Goal: Task Accomplishment & Management: Use online tool/utility

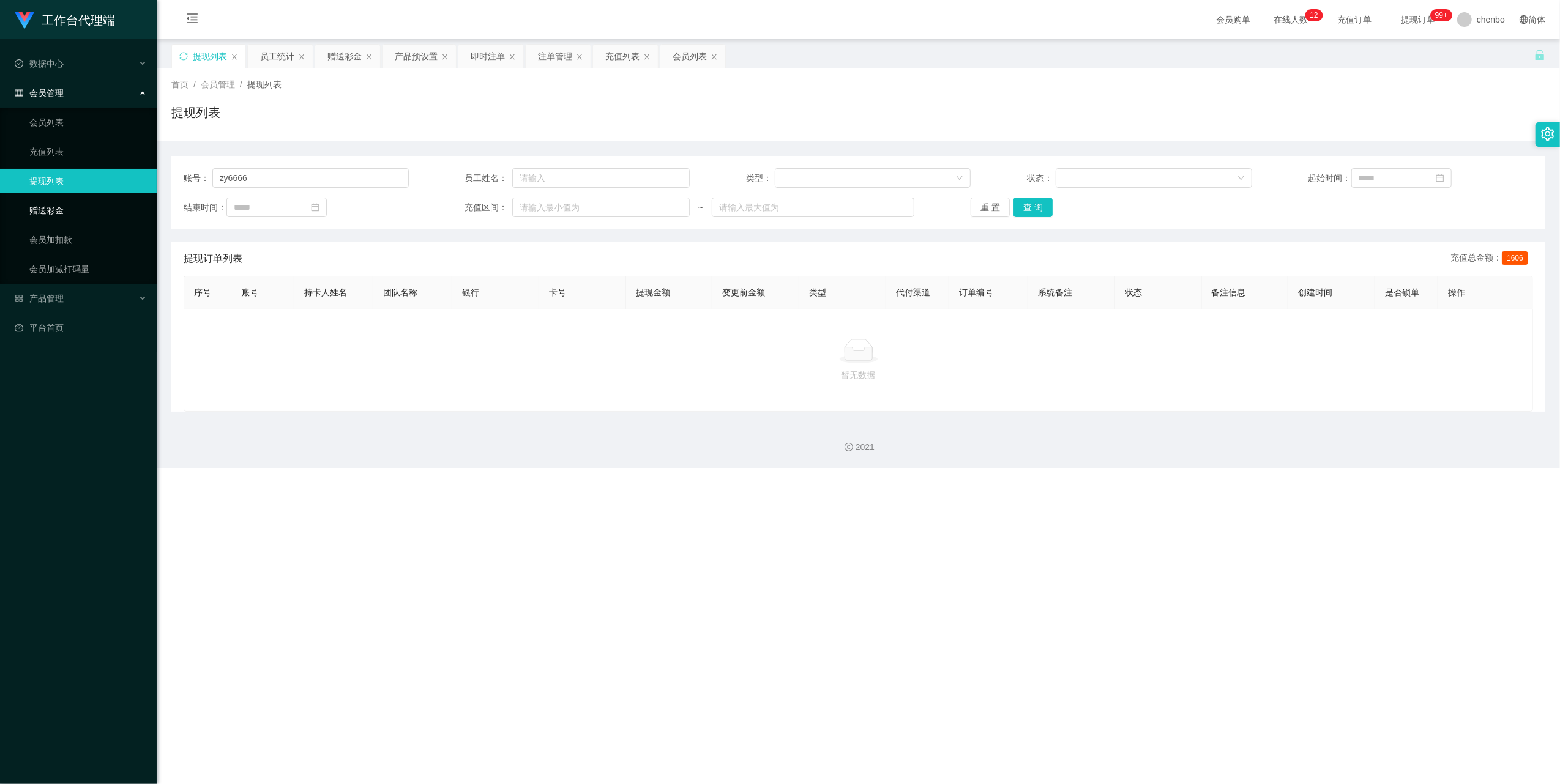
drag, startPoint x: 50, startPoint y: 204, endPoint x: 64, endPoint y: 204, distance: 14.0
click at [50, 204] on link "赠送彩金" at bounding box center [88, 210] width 117 height 25
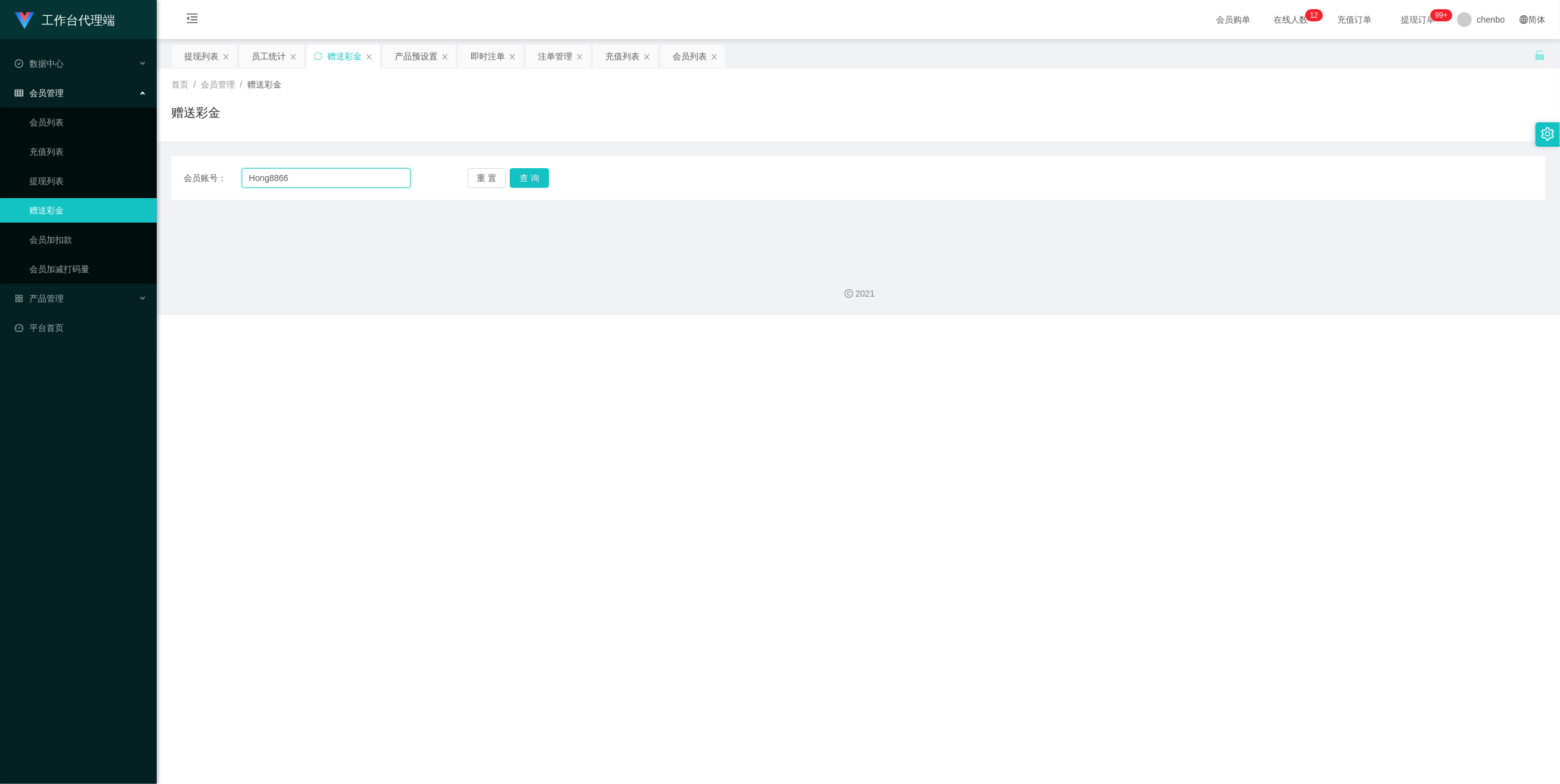
click at [275, 177] on input "Hong8866" at bounding box center [326, 178] width 169 height 20
paste input "Selina"
type input "Selina"
click at [544, 180] on button "查 询" at bounding box center [529, 178] width 39 height 20
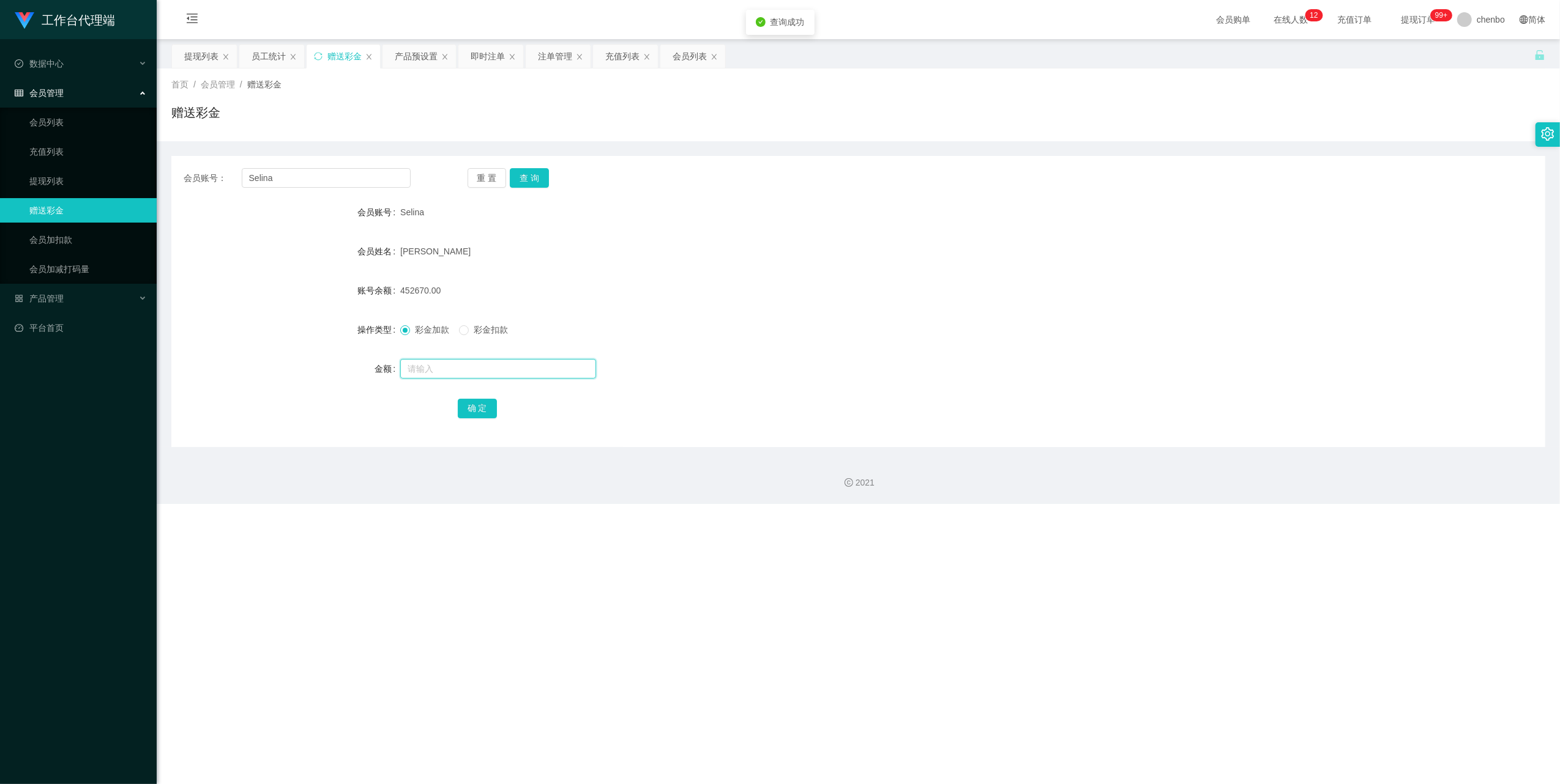
click at [448, 370] on input "text" at bounding box center [498, 369] width 196 height 20
type input "465"
click at [475, 414] on button "确 定" at bounding box center [477, 408] width 39 height 20
